Goal: Transaction & Acquisition: Book appointment/travel/reservation

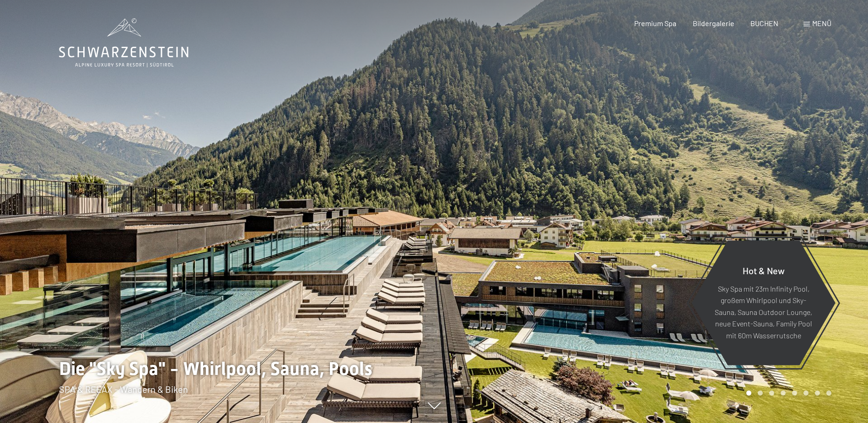
click at [814, 26] on span "Menü" at bounding box center [821, 23] width 19 height 9
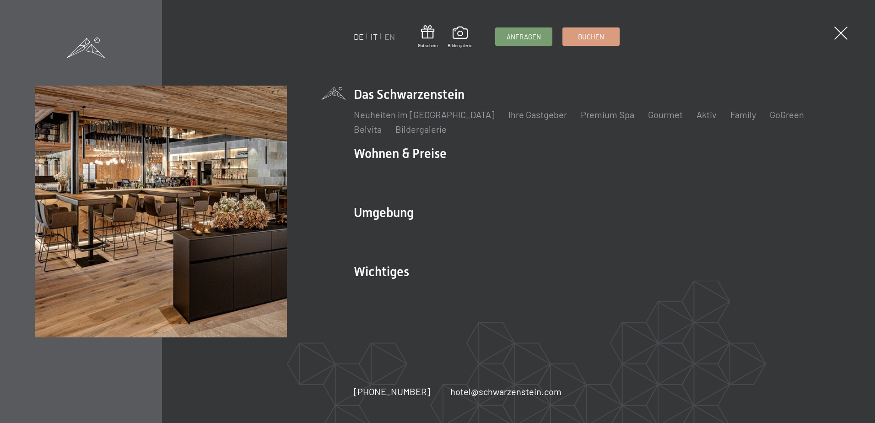
click at [376, 35] on link "IT" at bounding box center [374, 37] width 7 height 10
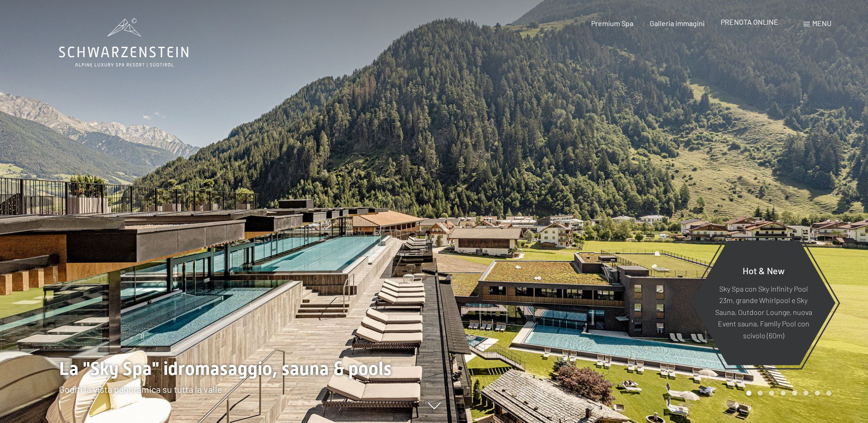
click at [757, 25] on span "PRENOTA ONLINE" at bounding box center [750, 21] width 58 height 9
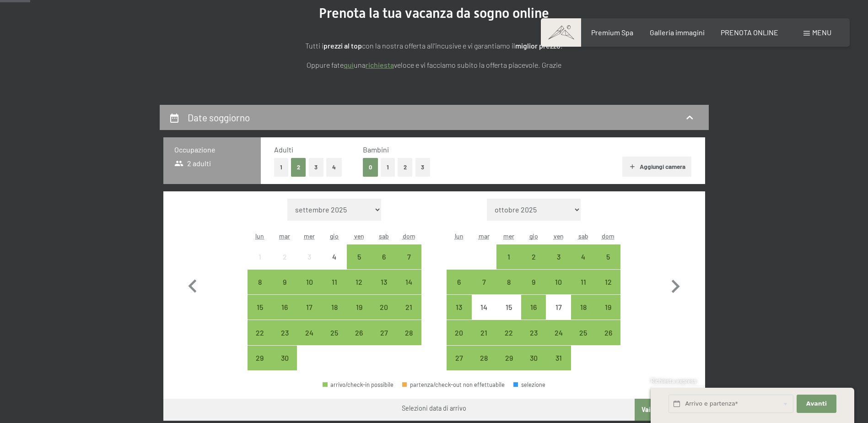
scroll to position [137, 0]
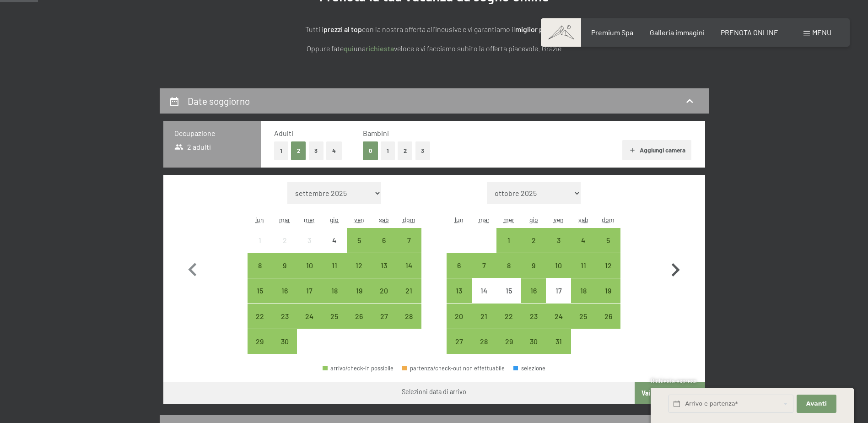
click at [678, 268] on icon "button" at bounding box center [675, 270] width 27 height 27
select select "2025-10-01"
select select "2025-11-01"
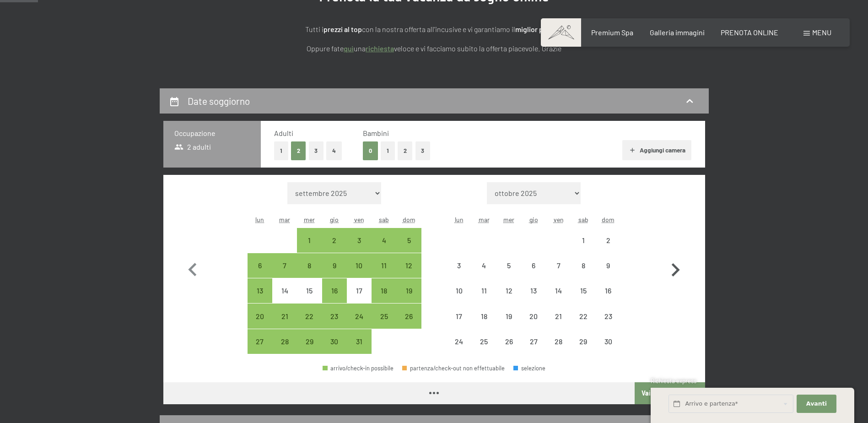
click at [678, 268] on icon "button" at bounding box center [675, 270] width 27 height 27
select select "2025-11-01"
select select "2025-12-01"
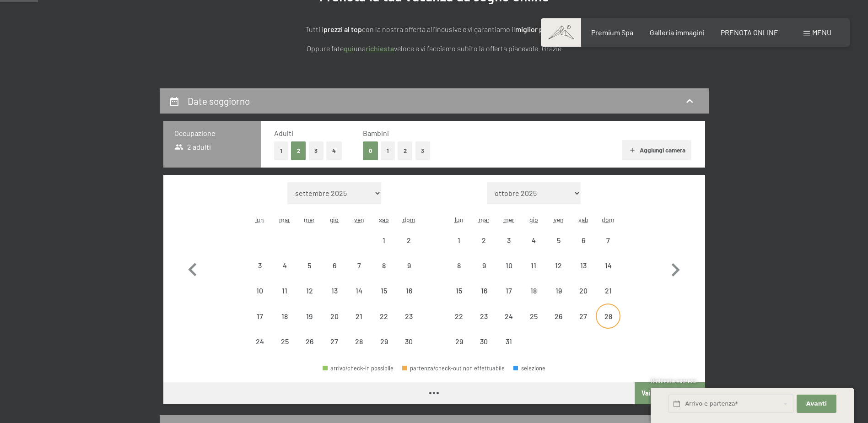
select select "2025-11-01"
select select "2025-12-01"
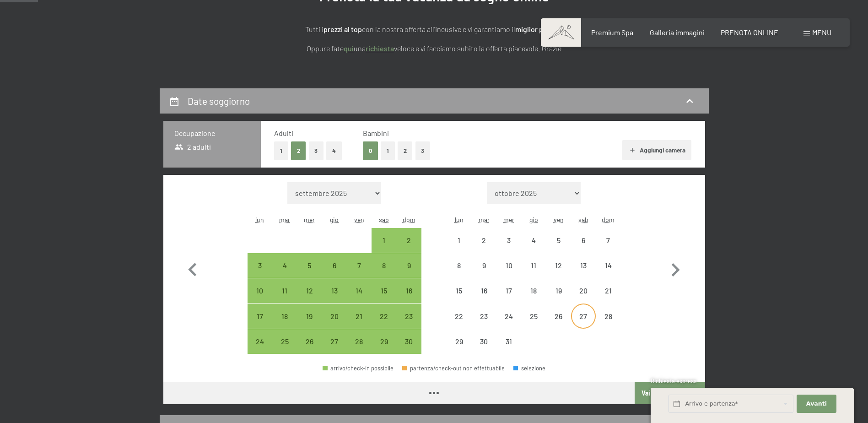
select select "2025-11-01"
select select "2025-12-01"
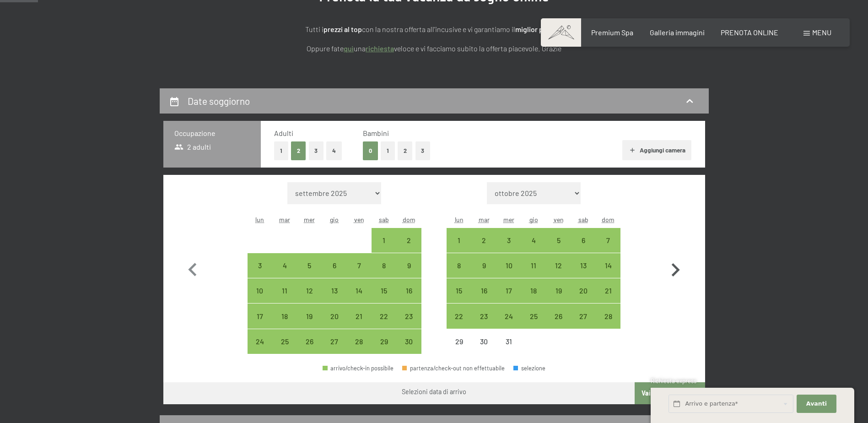
click at [676, 266] on icon "button" at bounding box center [675, 270] width 27 height 27
select select "2025-12-01"
select select "2026-01-01"
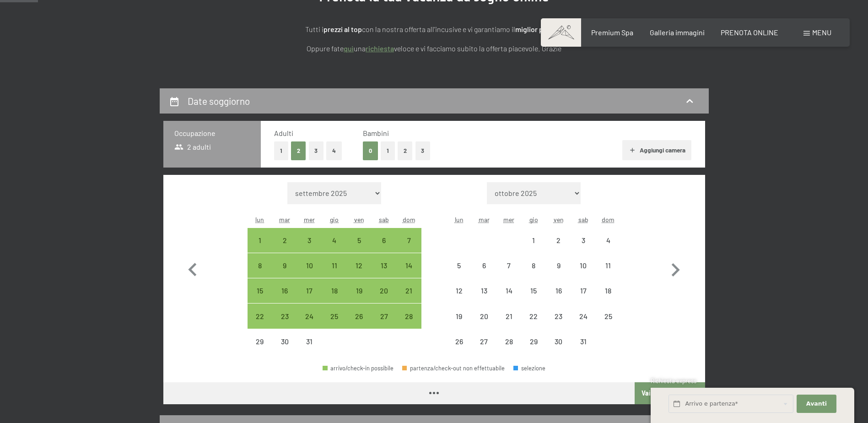
select select "2025-12-01"
select select "2026-01-01"
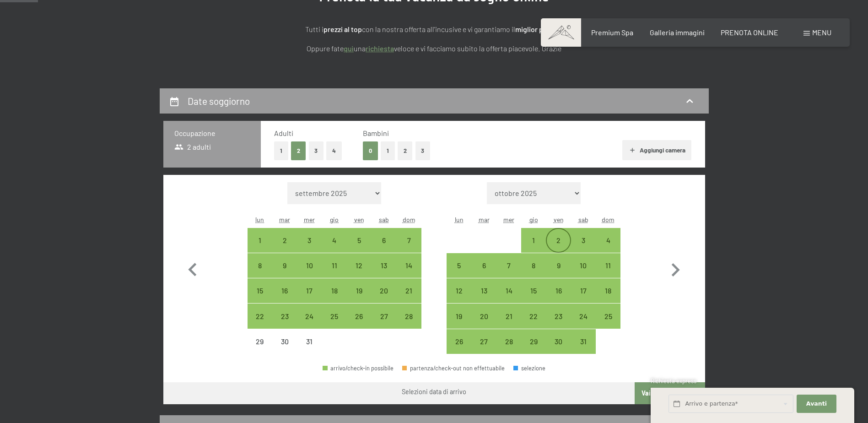
click at [564, 242] on div "2" at bounding box center [558, 248] width 23 height 23
select select "2025-12-01"
select select "2026-01-01"
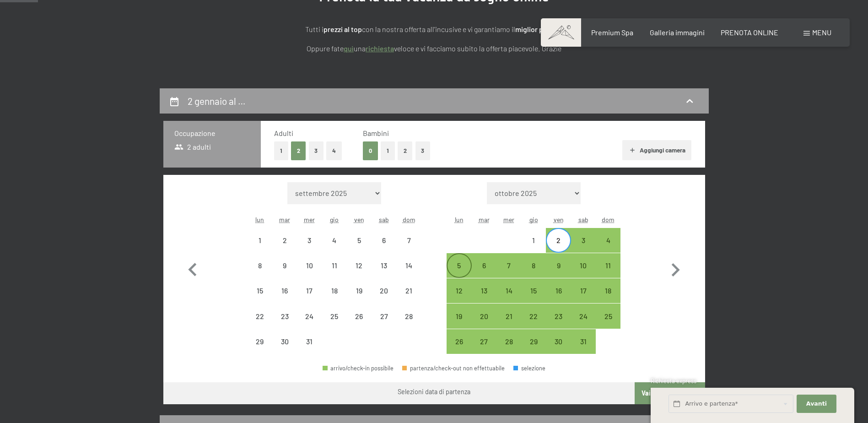
click at [458, 269] on div "5" at bounding box center [458, 273] width 23 height 23
select select "2025-12-01"
select select "2026-01-01"
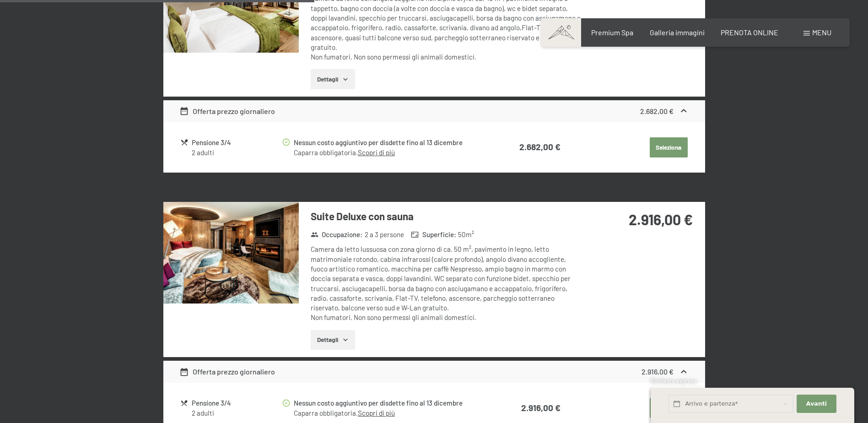
scroll to position [915, 0]
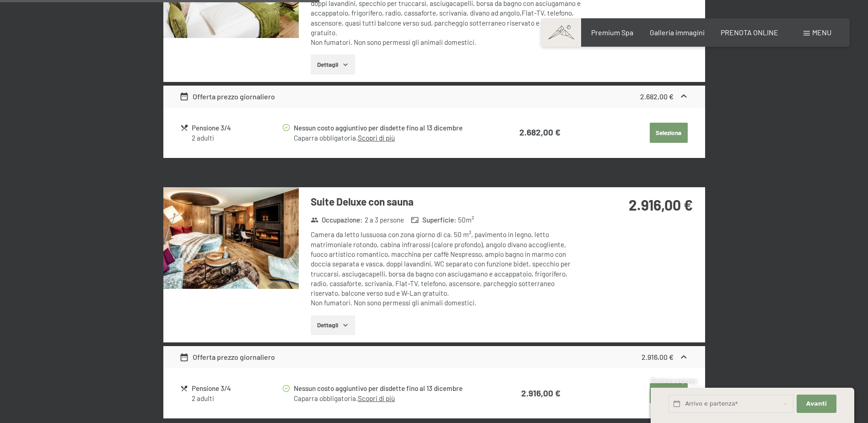
click at [340, 328] on button "Dettagli" at bounding box center [333, 325] width 44 height 20
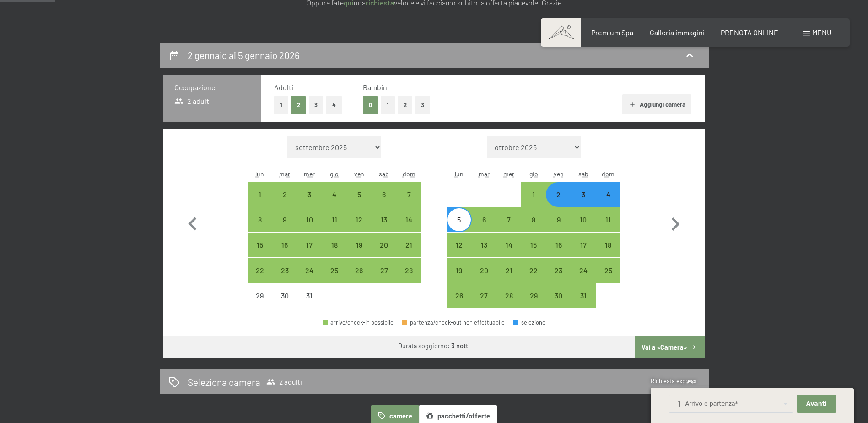
scroll to position [0, 0]
